Goal: Task Accomplishment & Management: Use online tool/utility

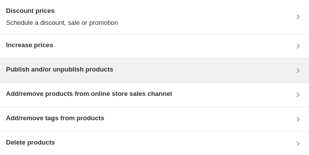
click at [49, 69] on h3 "Publish and/or unpublish products" at bounding box center [59, 70] width 107 height 10
click at [73, 67] on h3 "Publish and/or unpublish products" at bounding box center [59, 70] width 107 height 10
click at [63, 67] on h3 "Publish and/or unpublish products" at bounding box center [59, 70] width 107 height 10
click at [49, 69] on h3 "Publish and/or unpublish products" at bounding box center [59, 70] width 107 height 10
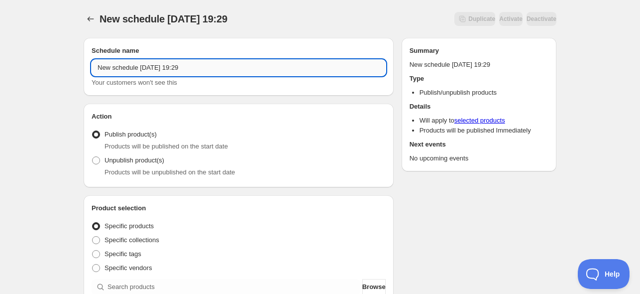
click at [152, 67] on input "New schedule [DATE] 19:29" at bounding box center [239, 68] width 294 height 16
drag, startPoint x: 220, startPoint y: 69, endPoint x: 34, endPoint y: 64, distance: 185.3
type input "Novelties online 03/09"
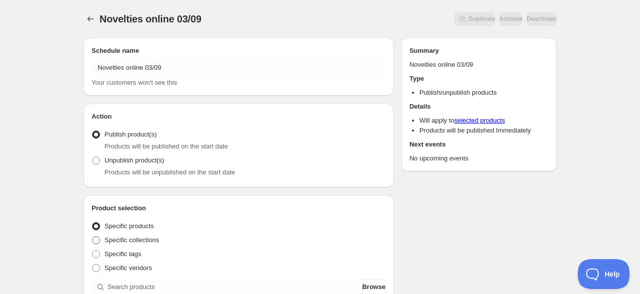
click at [135, 239] on span "Specific collections" at bounding box center [132, 239] width 55 height 7
click at [93, 237] on input "Specific collections" at bounding box center [92, 236] width 0 height 0
radio input "true"
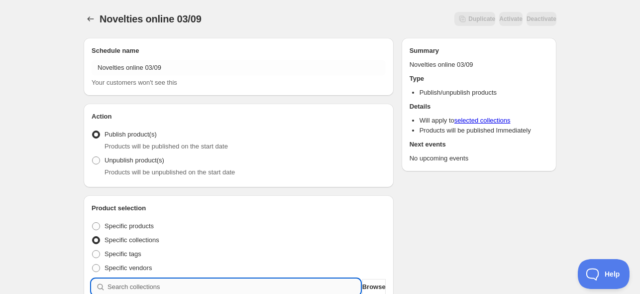
click at [141, 286] on input "search" at bounding box center [234, 287] width 253 height 16
paste input "Nowości - Zestawy"
type input "Nowości - Zestawy"
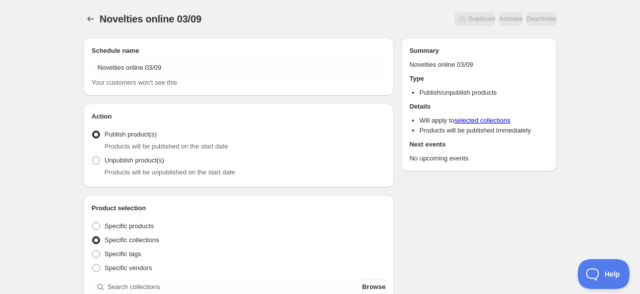
scroll to position [199, 0]
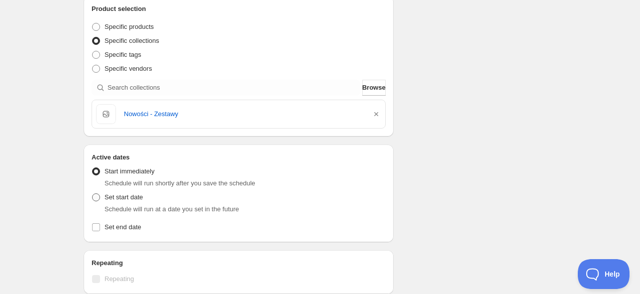
click at [118, 195] on span "Set start date" at bounding box center [124, 196] width 38 height 7
click at [93, 194] on input "Set start date" at bounding box center [92, 193] width 0 height 0
radio input "true"
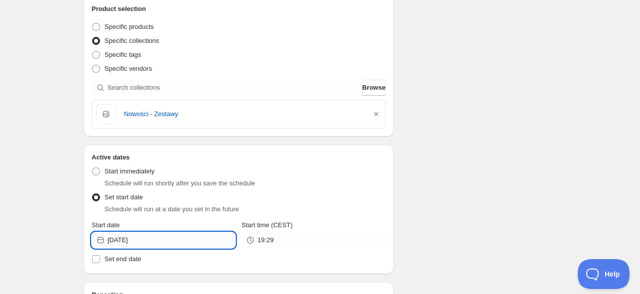
click at [147, 239] on input "[DATE]" at bounding box center [172, 240] width 128 height 16
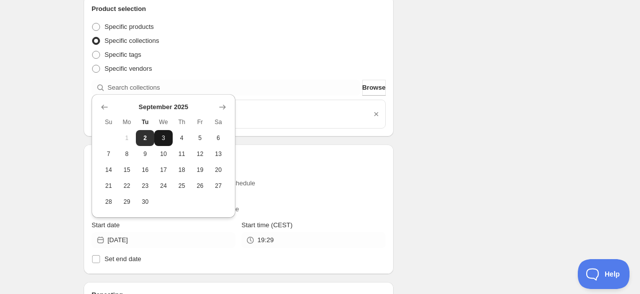
click at [167, 137] on span "3" at bounding box center [163, 138] width 10 height 8
type input "[DATE]"
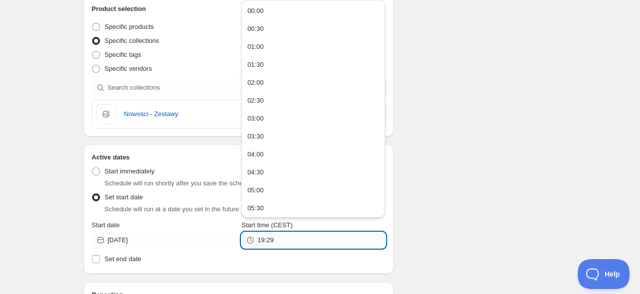
click at [291, 238] on input "19:29" at bounding box center [321, 240] width 128 height 16
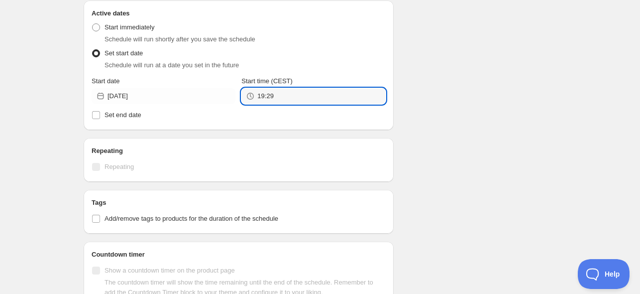
scroll to position [398, 0]
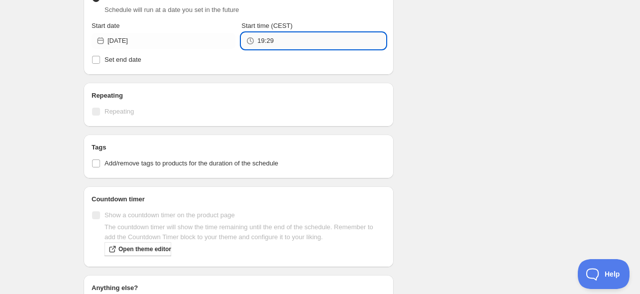
click at [278, 38] on input "19:29" at bounding box center [321, 41] width 128 height 16
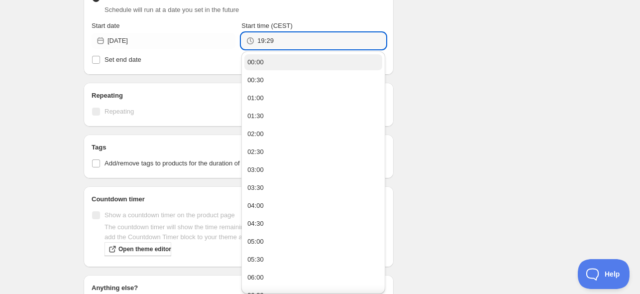
click at [281, 59] on button "00:00" at bounding box center [314, 62] width 138 height 16
type input "00:00"
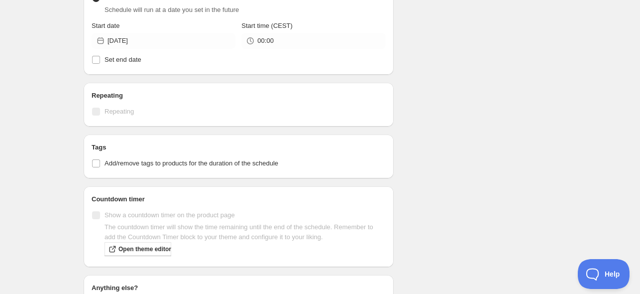
click at [400, 67] on div "Schedule name Novelties online 03/09 Your customers won't see this Action Actio…" at bounding box center [316, 18] width 481 height 774
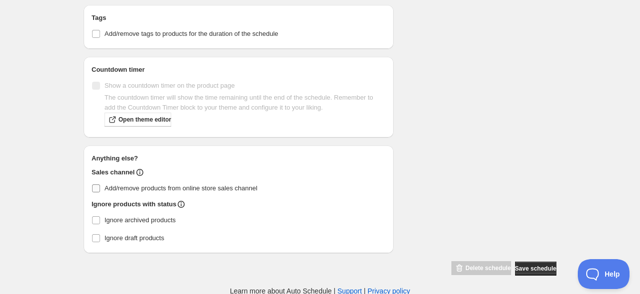
click at [117, 186] on span "Add/remove products from online store sales channel" at bounding box center [181, 187] width 153 height 7
click at [100, 186] on input "Add/remove products from online store sales channel" at bounding box center [96, 188] width 8 height 8
checkbox input "true"
click at [522, 268] on span "Save schedule" at bounding box center [535, 268] width 41 height 8
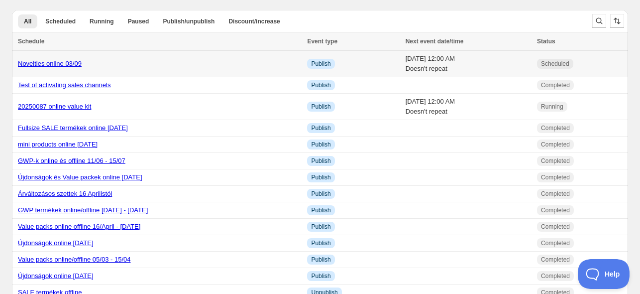
click at [40, 64] on link "Novelties online 03/09" at bounding box center [50, 63] width 64 height 7
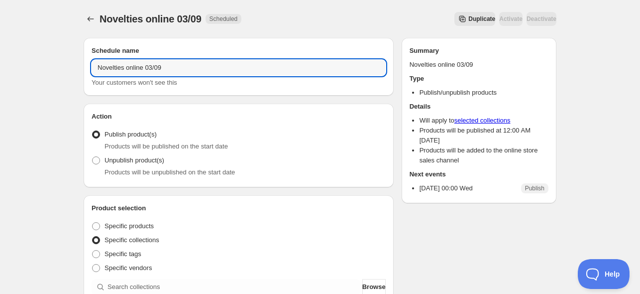
drag, startPoint x: 112, startPoint y: 68, endPoint x: 76, endPoint y: 67, distance: 35.9
click at [150, 66] on input "Value packs online 03/09" at bounding box center [239, 68] width 294 height 16
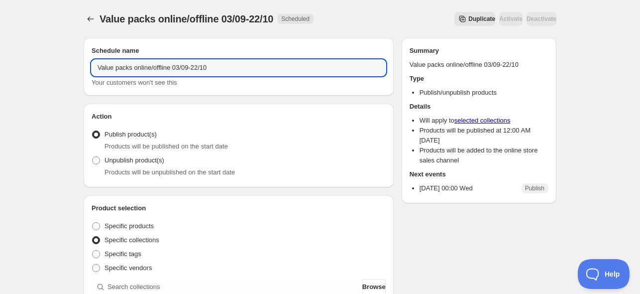
scroll to position [199, 0]
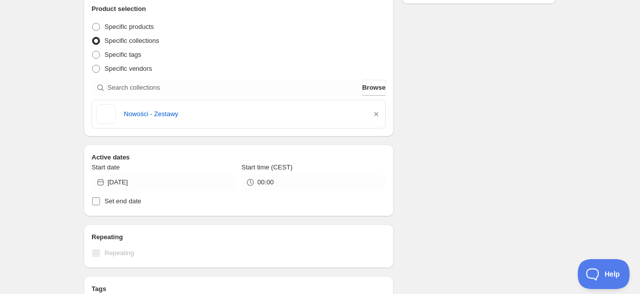
type input "Value packs online/offline 03/09-22/10"
click at [122, 205] on span "Set end date" at bounding box center [123, 200] width 37 height 7
click at [100, 205] on input "Set end date" at bounding box center [96, 201] width 8 height 8
checkbox input "true"
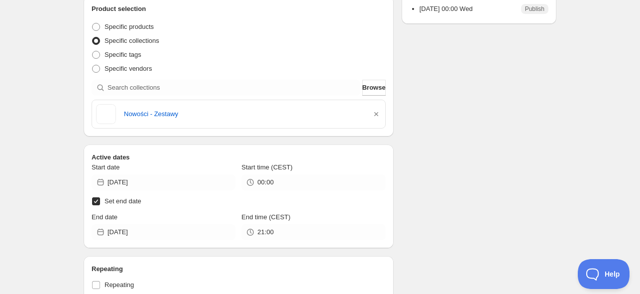
scroll to position [398, 0]
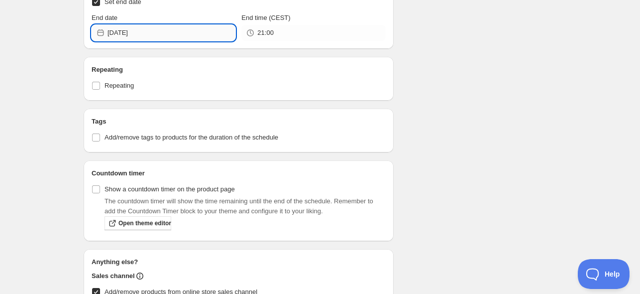
click at [156, 30] on input "[DATE]" at bounding box center [172, 33] width 128 height 16
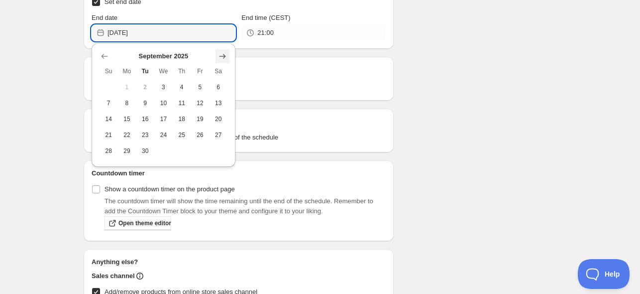
click at [222, 53] on icon "Show next month, October 2025" at bounding box center [223, 56] width 10 height 10
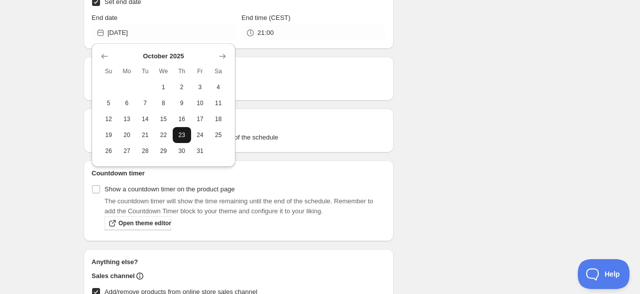
click at [180, 136] on span "23" at bounding box center [182, 135] width 10 height 8
type input "[DATE]"
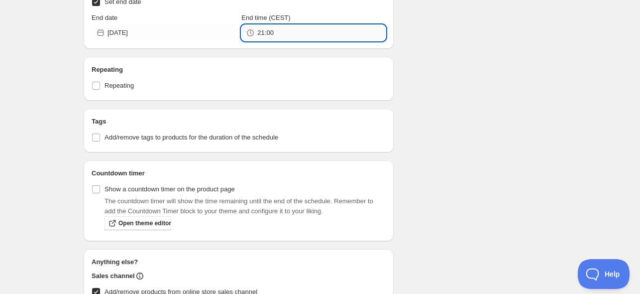
click at [285, 29] on input "21:00" at bounding box center [321, 33] width 128 height 16
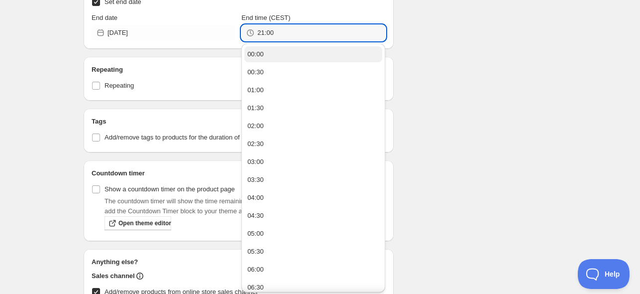
click at [285, 49] on button "00:00" at bounding box center [314, 54] width 138 height 16
type input "00:00"
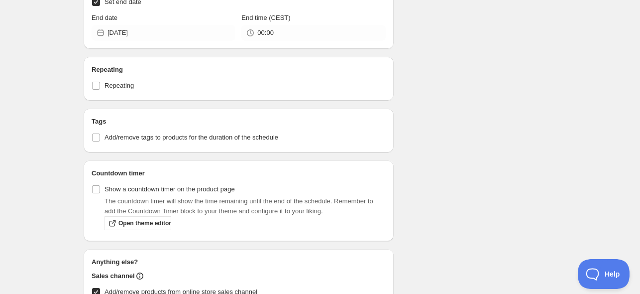
click at [413, 50] on div "Schedule name Value packs online/offline 03/09-22/10 Your customers won't see t…" at bounding box center [316, 29] width 481 height 796
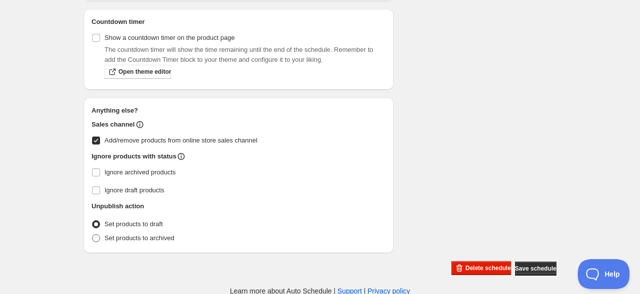
click at [107, 239] on span "Set products to archived" at bounding box center [140, 237] width 70 height 7
click at [93, 235] on input "Set products to archived" at bounding box center [92, 234] width 0 height 0
radio input "true"
click at [518, 267] on span "Save schedule" at bounding box center [535, 268] width 41 height 8
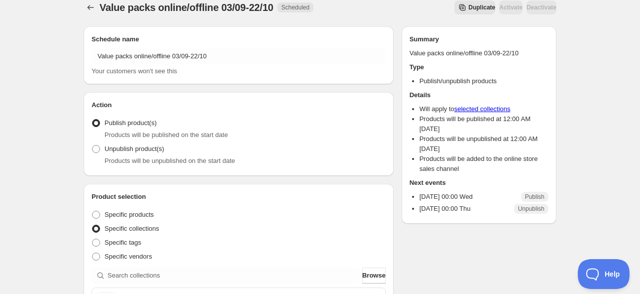
scroll to position [0, 0]
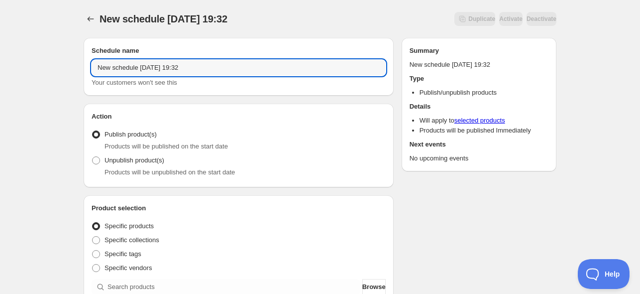
drag, startPoint x: 80, startPoint y: 65, endPoint x: 51, endPoint y: 64, distance: 28.4
type input "Novelties online 03/09"
click at [133, 241] on span "Specific collections" at bounding box center [132, 239] width 55 height 7
click at [93, 237] on input "Specific collections" at bounding box center [92, 236] width 0 height 0
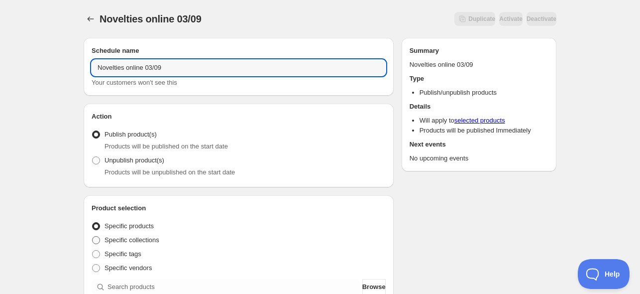
radio input "true"
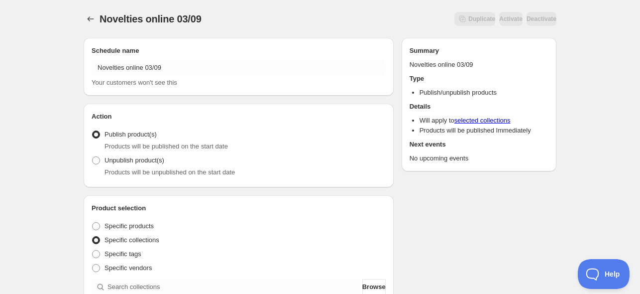
scroll to position [199, 0]
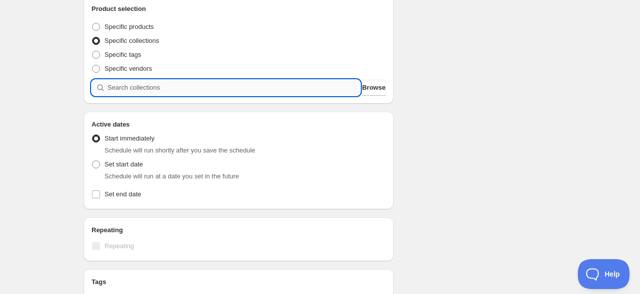
click at [148, 88] on input "search" at bounding box center [234, 88] width 253 height 16
paste input "search"
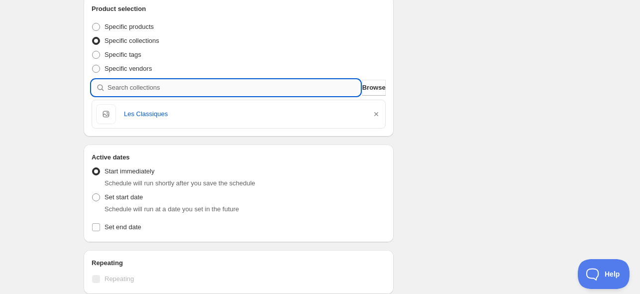
click at [162, 85] on input "search" at bounding box center [234, 88] width 253 height 16
paste input "search"
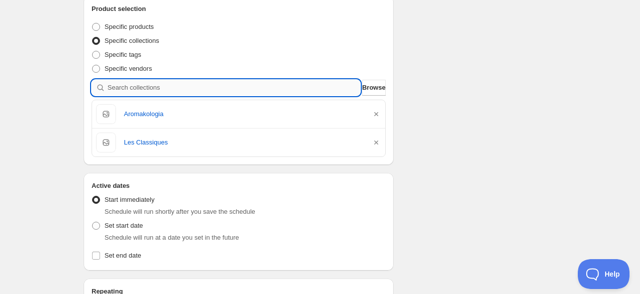
click at [157, 86] on input "search" at bounding box center [234, 88] width 253 height 16
paste input "search"
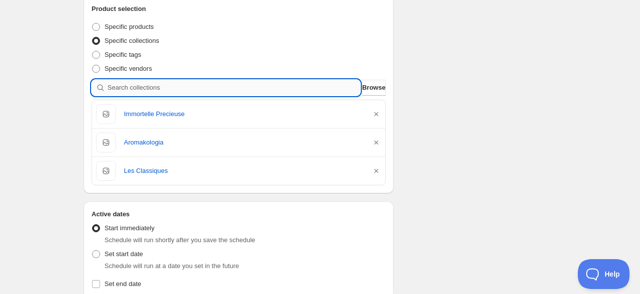
click at [156, 85] on input "search" at bounding box center [234, 88] width 253 height 16
paste input "search"
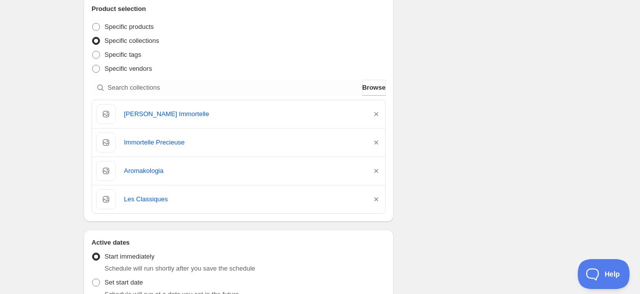
scroll to position [398, 0]
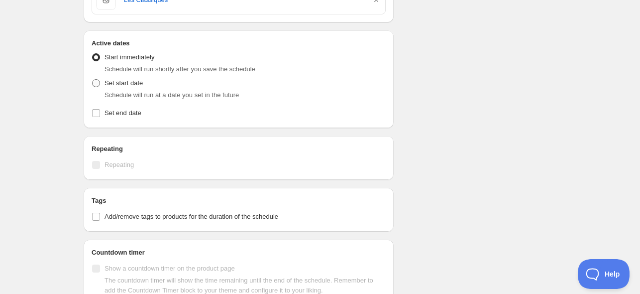
click at [132, 82] on span "Set start date" at bounding box center [124, 82] width 38 height 7
click at [93, 80] on input "Set start date" at bounding box center [92, 79] width 0 height 0
radio input "true"
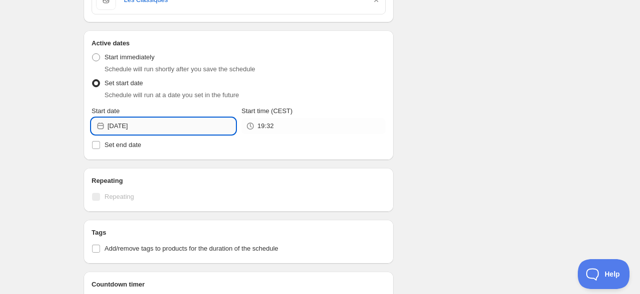
click at [160, 127] on input "[DATE]" at bounding box center [172, 126] width 128 height 16
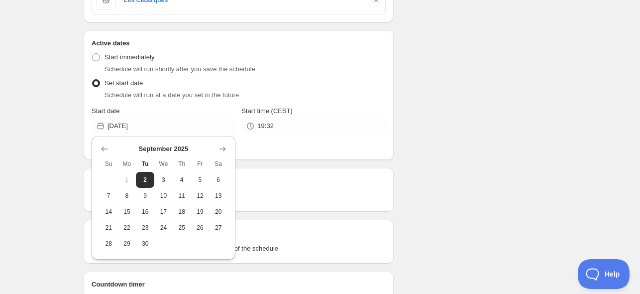
click at [161, 176] on span "3" at bounding box center [163, 180] width 10 height 8
type input "[DATE]"
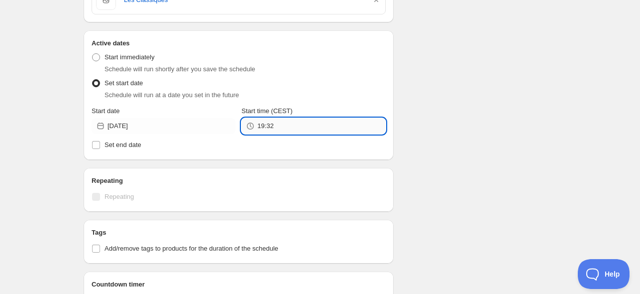
click at [270, 123] on input "19:32" at bounding box center [321, 126] width 128 height 16
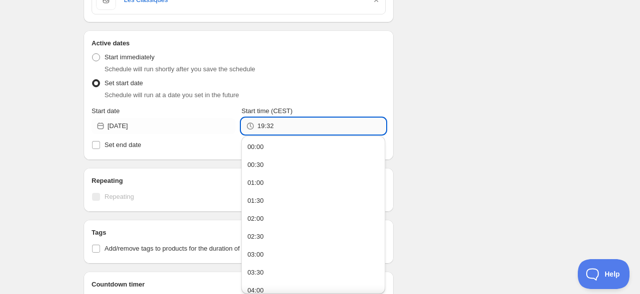
drag, startPoint x: 265, startPoint y: 144, endPoint x: 384, endPoint y: 122, distance: 121.2
click at [265, 145] on button "00:00" at bounding box center [314, 147] width 138 height 16
type input "00:00"
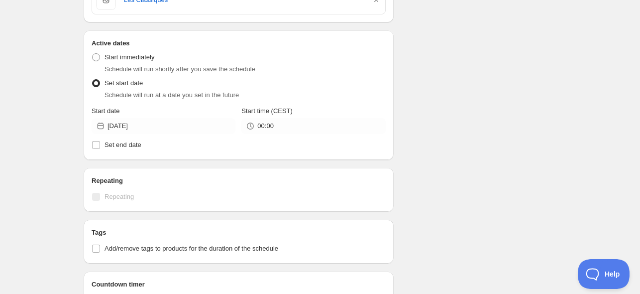
click at [408, 110] on div "Schedule name Novelties online 03/09 Your customers won't see this Action Actio…" at bounding box center [316, 60] width 481 height 859
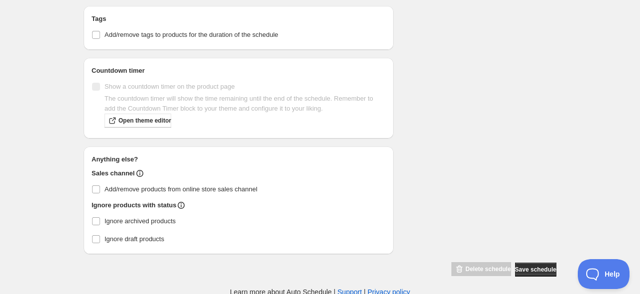
scroll to position [613, 0]
drag, startPoint x: 156, startPoint y: 183, endPoint x: 162, endPoint y: 181, distance: 6.2
click at [157, 184] on span "Add/remove products from online store sales channel" at bounding box center [181, 187] width 153 height 7
click at [96, 184] on input "Add/remove products from online store sales channel" at bounding box center [96, 188] width 8 height 8
checkbox input "true"
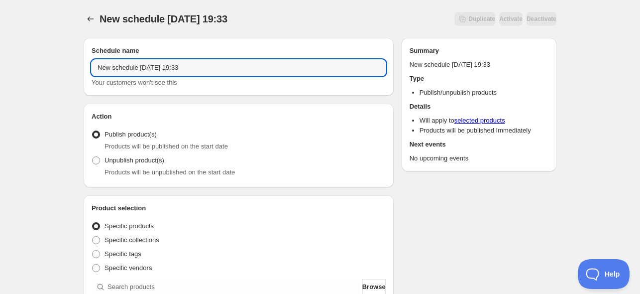
drag, startPoint x: 203, startPoint y: 66, endPoint x: 57, endPoint y: 69, distance: 146.4
type input "Value packs offline [DATE]"
click at [138, 161] on span "Unpublish product(s)" at bounding box center [135, 159] width 60 height 7
click at [93, 157] on input "Unpublish product(s)" at bounding box center [92, 156] width 0 height 0
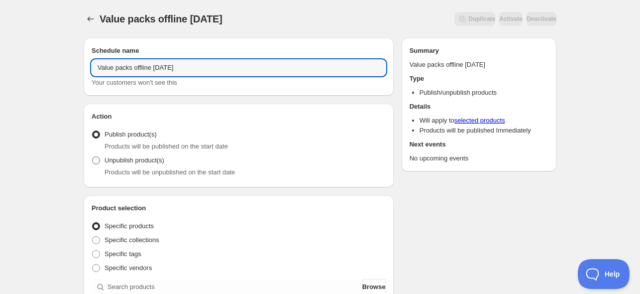
radio input "true"
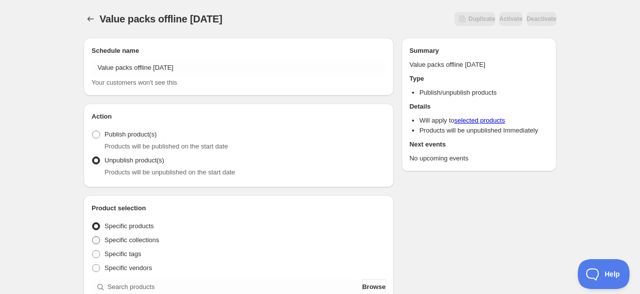
click at [145, 239] on span "Specific collections" at bounding box center [132, 239] width 55 height 7
click at [98, 239] on span at bounding box center [96, 240] width 8 height 8
click at [93, 237] on input "Specific collections" at bounding box center [92, 236] width 0 height 0
radio input "true"
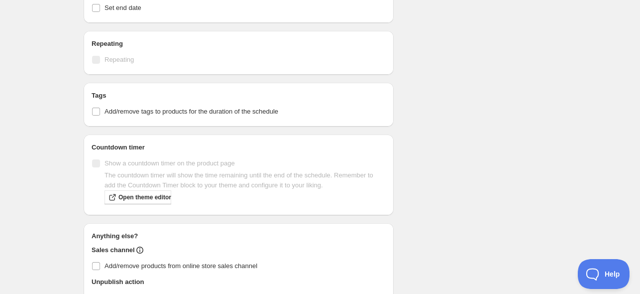
scroll to position [199, 0]
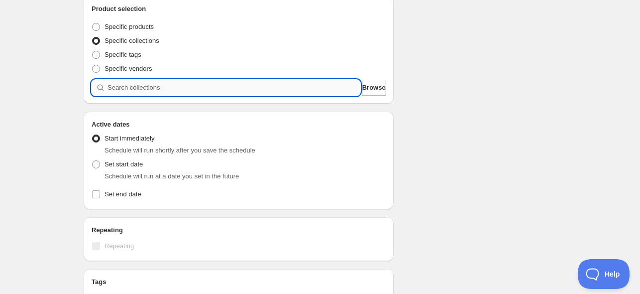
click at [151, 87] on input "search" at bounding box center [234, 88] width 253 height 16
paste input "search"
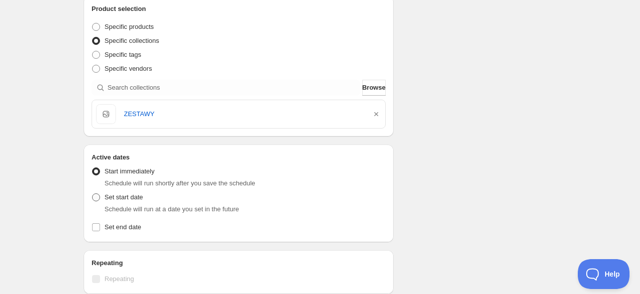
click at [135, 198] on span "Set start date" at bounding box center [124, 196] width 38 height 7
click at [93, 194] on input "Set start date" at bounding box center [92, 193] width 0 height 0
radio input "true"
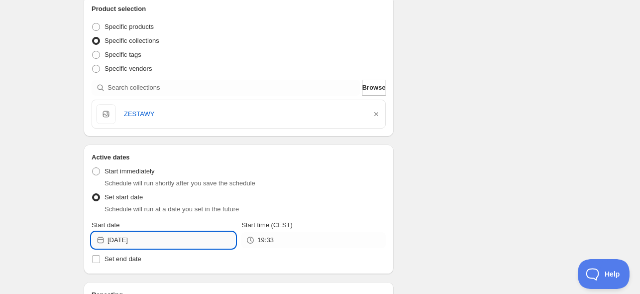
click at [150, 239] on input "[DATE]" at bounding box center [172, 240] width 128 height 16
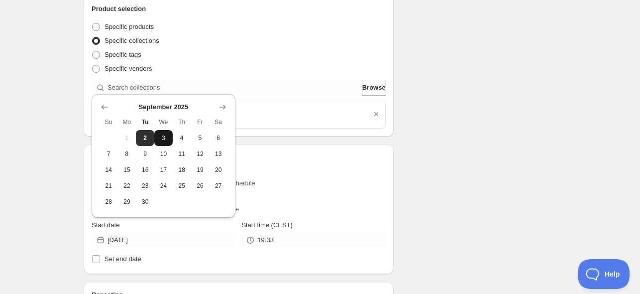
click at [161, 134] on span "3" at bounding box center [163, 138] width 10 height 8
type input "[DATE]"
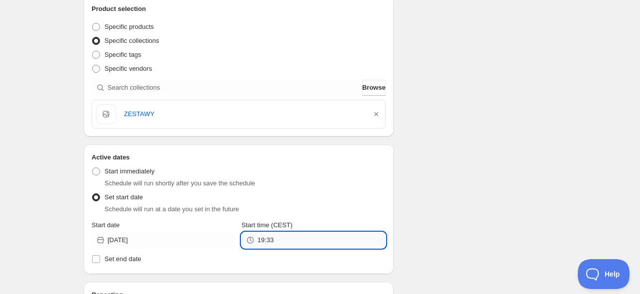
click at [286, 238] on input "19:33" at bounding box center [321, 240] width 128 height 16
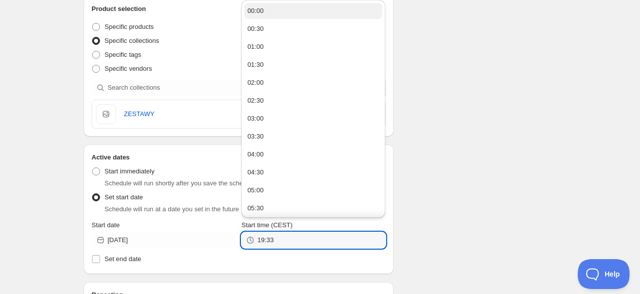
click at [265, 12] on button "00:00" at bounding box center [314, 11] width 138 height 16
type input "00:00"
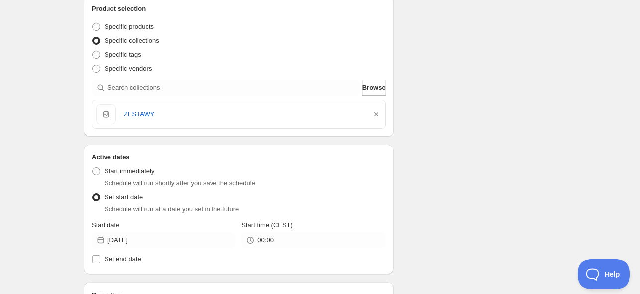
click at [424, 90] on div "Schedule name Value packs offline [DATE] Your customers won't see this Action A…" at bounding box center [316, 217] width 481 height 772
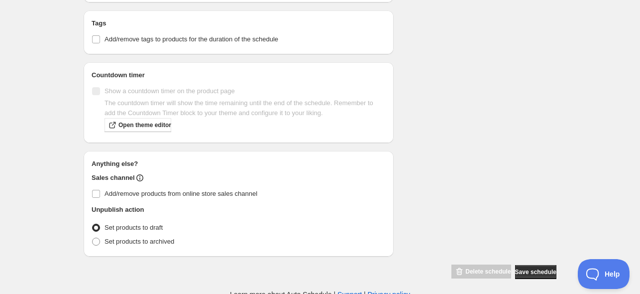
scroll to position [526, 0]
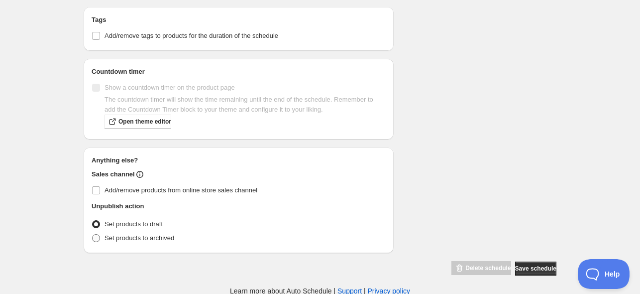
drag, startPoint x: 126, startPoint y: 237, endPoint x: 131, endPoint y: 238, distance: 5.5
click at [126, 237] on span "Set products to archived" at bounding box center [140, 237] width 70 height 7
click at [93, 235] on input "Set products to archived" at bounding box center [92, 234] width 0 height 0
radio input "true"
click at [531, 264] on span "Save schedule" at bounding box center [535, 268] width 41 height 8
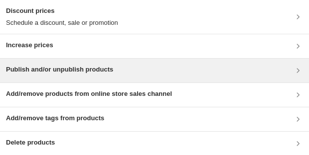
click at [41, 68] on h3 "Publish and/or unpublish products" at bounding box center [59, 70] width 107 height 10
click at [83, 73] on h3 "Publish and/or unpublish products" at bounding box center [59, 70] width 107 height 10
click at [55, 67] on h3 "Publish and/or unpublish products" at bounding box center [59, 70] width 107 height 10
